Goal: Find specific page/section: Find specific page/section

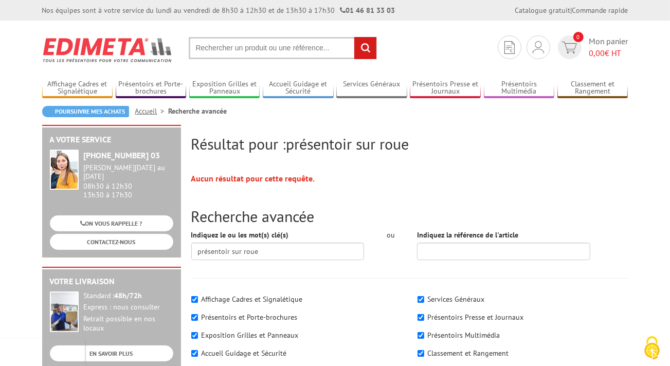
scroll to position [109, 0]
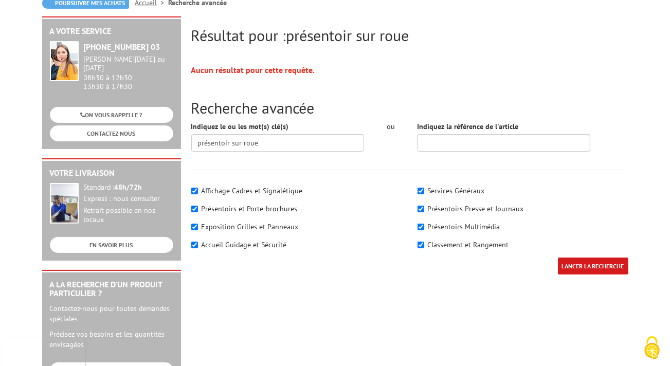
click at [227, 206] on label "Présentoirs et Porte-brochures" at bounding box center [250, 208] width 96 height 9
click at [198, 206] on input"] "Présentoirs et Porte-brochures" at bounding box center [194, 209] width 7 height 7
click at [227, 206] on label "Présentoirs et Porte-brochures" at bounding box center [250, 208] width 96 height 9
click at [198, 206] on input"] "Présentoirs et Porte-brochures" at bounding box center [194, 209] width 7 height 7
checkbox input"] "true"
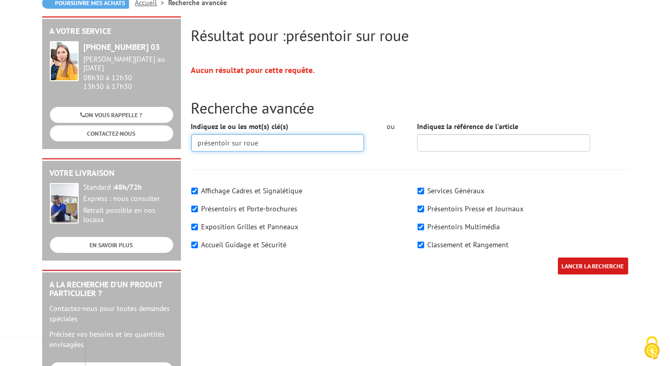
drag, startPoint x: 265, startPoint y: 144, endPoint x: 228, endPoint y: 152, distance: 37.8
click at [228, 152] on input "présentoir sur roue" at bounding box center [277, 142] width 173 height 17
type input "présentoir"
click at [558, 258] on input "LANCER LA RECHERCHE" at bounding box center [593, 266] width 70 height 17
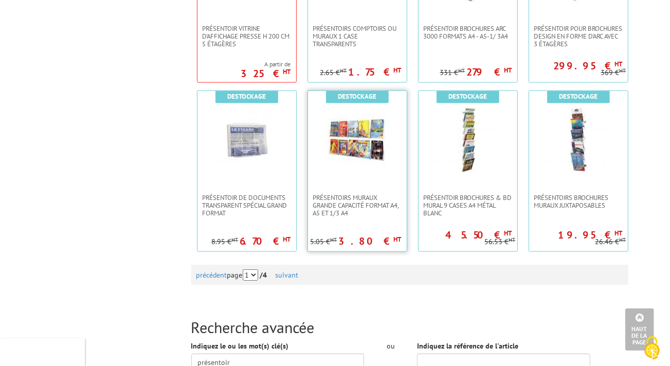
scroll to position [1086, 0]
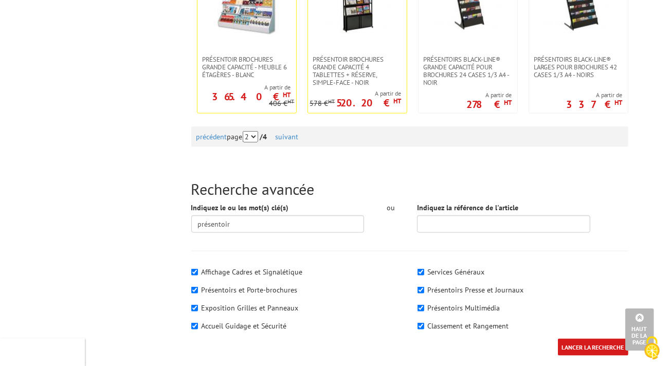
scroll to position [1140, 0]
